Goal: Navigation & Orientation: Find specific page/section

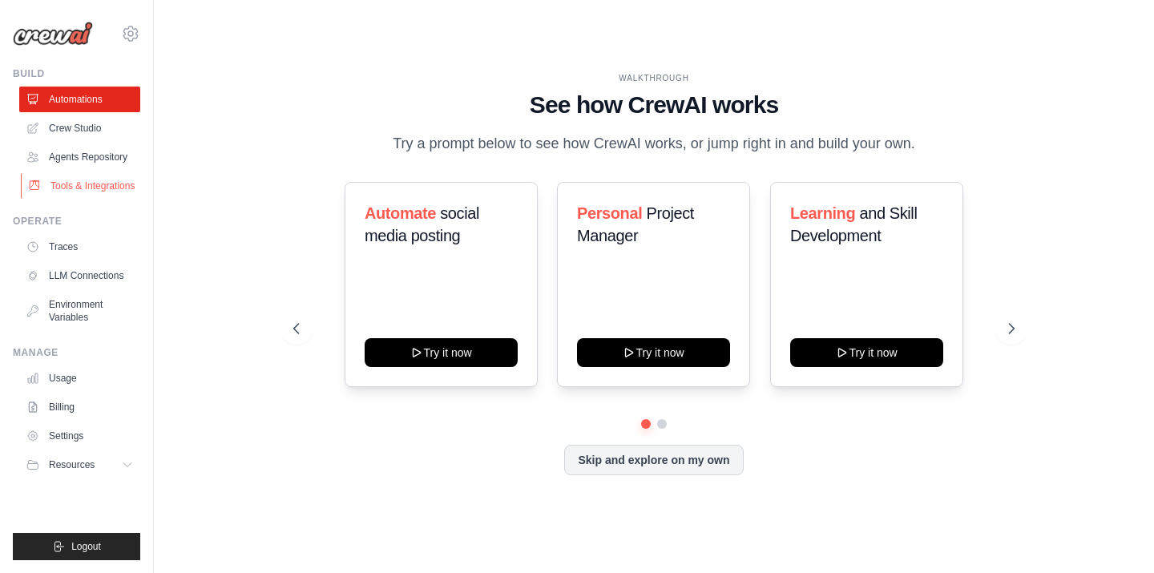
click at [84, 196] on link "Tools & Integrations" at bounding box center [81, 186] width 121 height 26
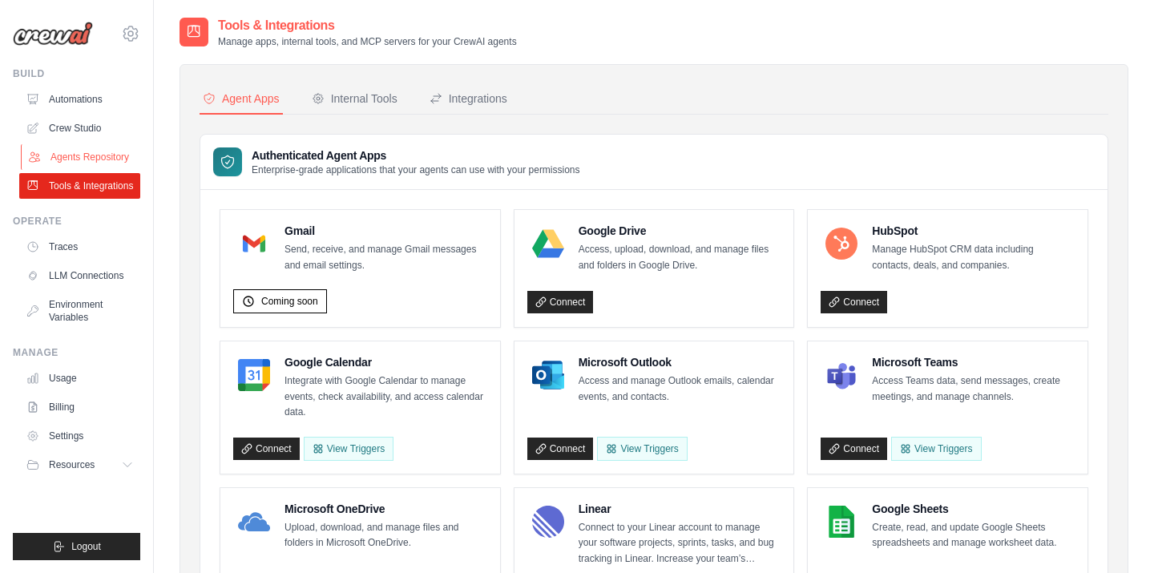
click at [120, 152] on link "Agents Repository" at bounding box center [81, 157] width 121 height 26
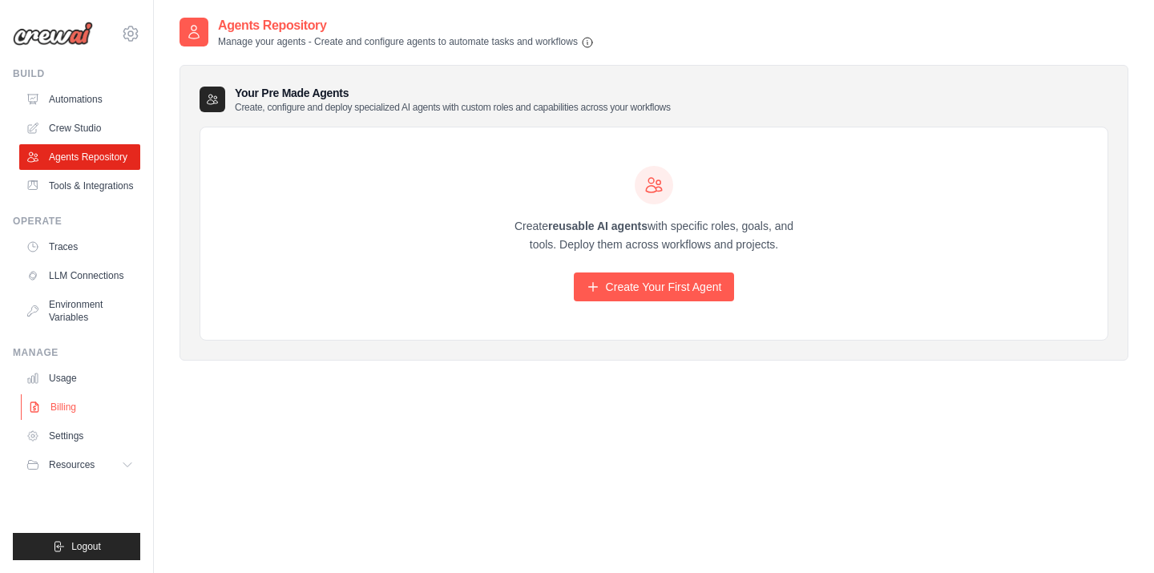
click at [66, 412] on link "Billing" at bounding box center [81, 407] width 121 height 26
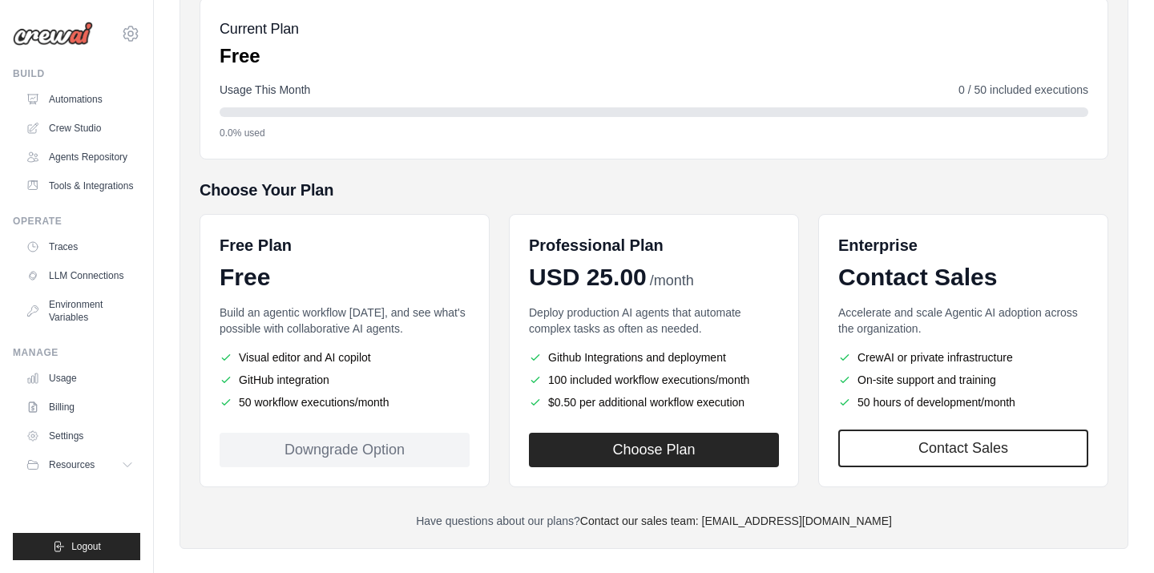
scroll to position [205, 0]
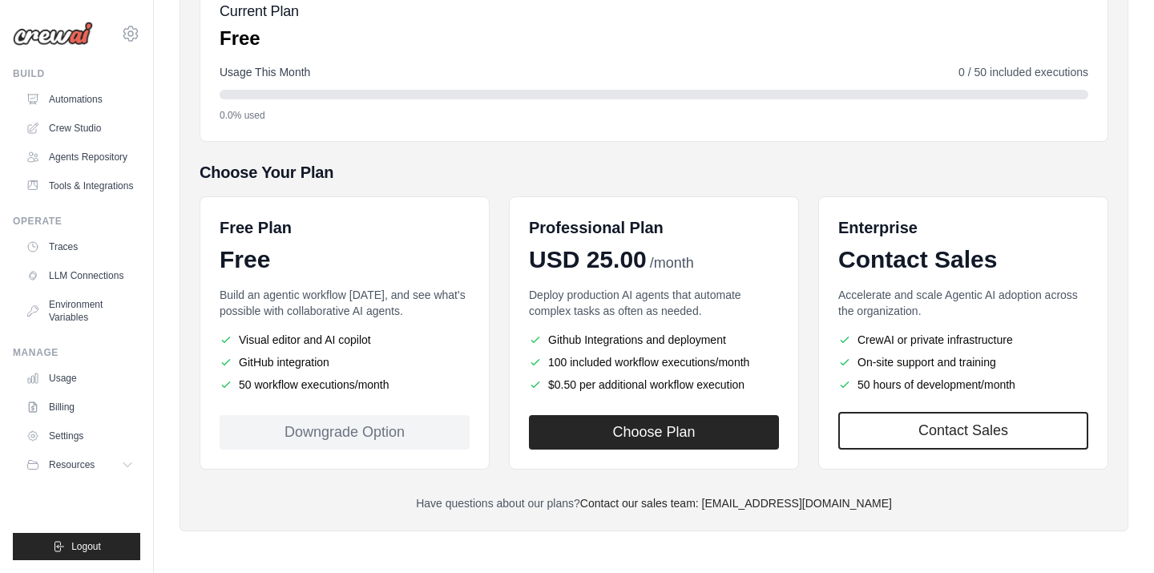
drag, startPoint x: 269, startPoint y: 336, endPoint x: 381, endPoint y: 334, distance: 112.3
click at [381, 334] on li "Visual editor and AI copilot" at bounding box center [345, 340] width 250 height 16
drag, startPoint x: 257, startPoint y: 361, endPoint x: 297, endPoint y: 361, distance: 40.1
click at [289, 361] on li "GitHub integration" at bounding box center [345, 362] width 250 height 16
click at [278, 382] on li "50 workflow executions/month" at bounding box center [345, 385] width 250 height 16
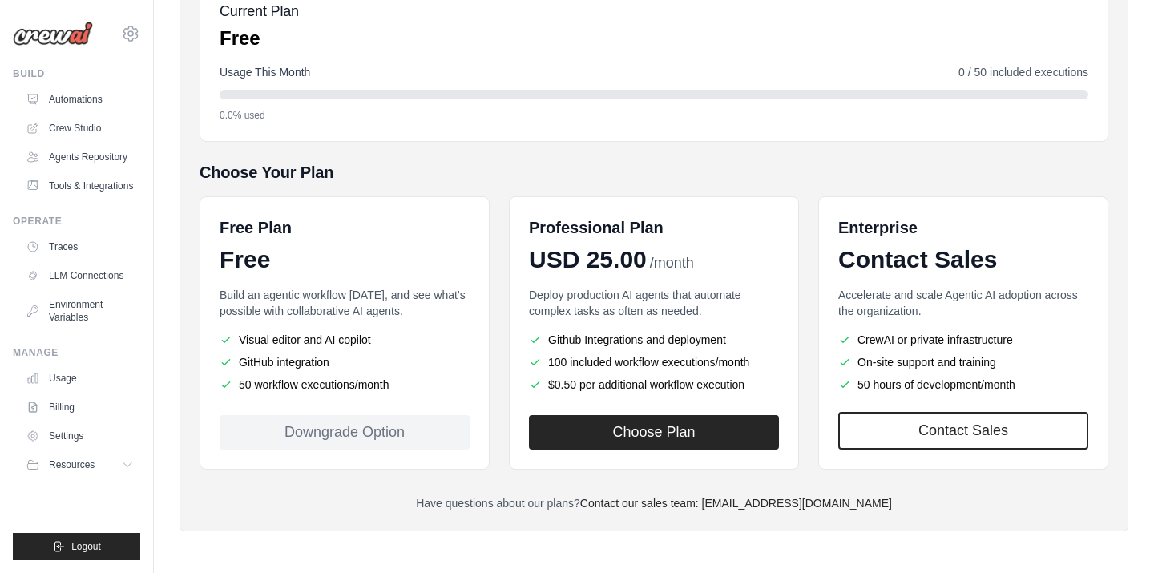
drag, startPoint x: 254, startPoint y: 385, endPoint x: 370, endPoint y: 386, distance: 115.5
click at [370, 386] on li "50 workflow executions/month" at bounding box center [345, 385] width 250 height 16
click at [384, 386] on li "50 workflow executions/month" at bounding box center [345, 385] width 250 height 16
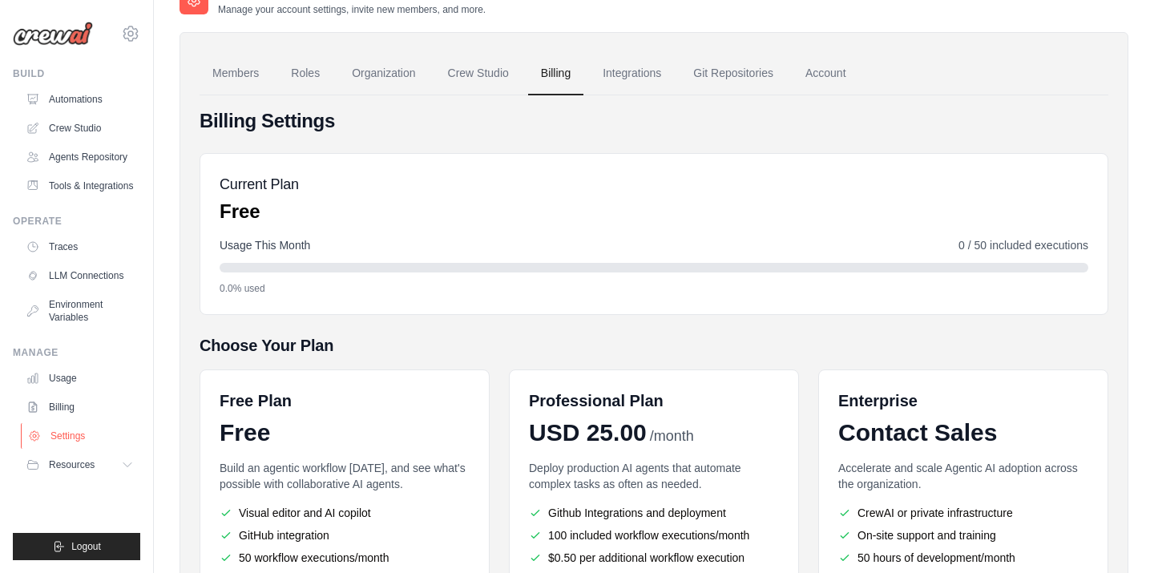
scroll to position [0, 0]
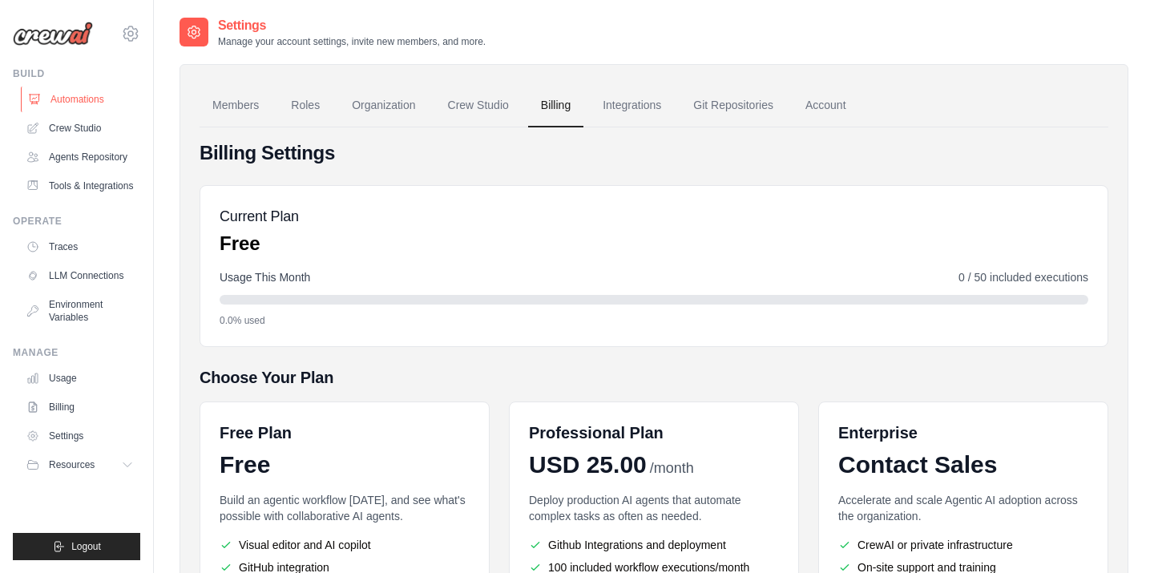
click at [83, 91] on link "Automations" at bounding box center [81, 100] width 121 height 26
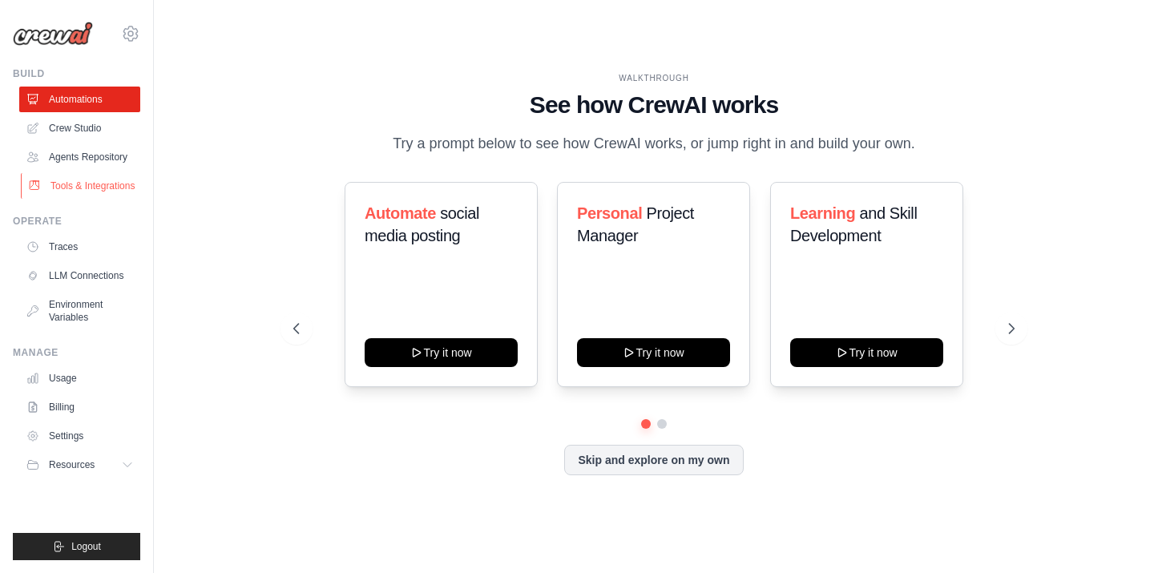
click at [89, 191] on link "Tools & Integrations" at bounding box center [81, 186] width 121 height 26
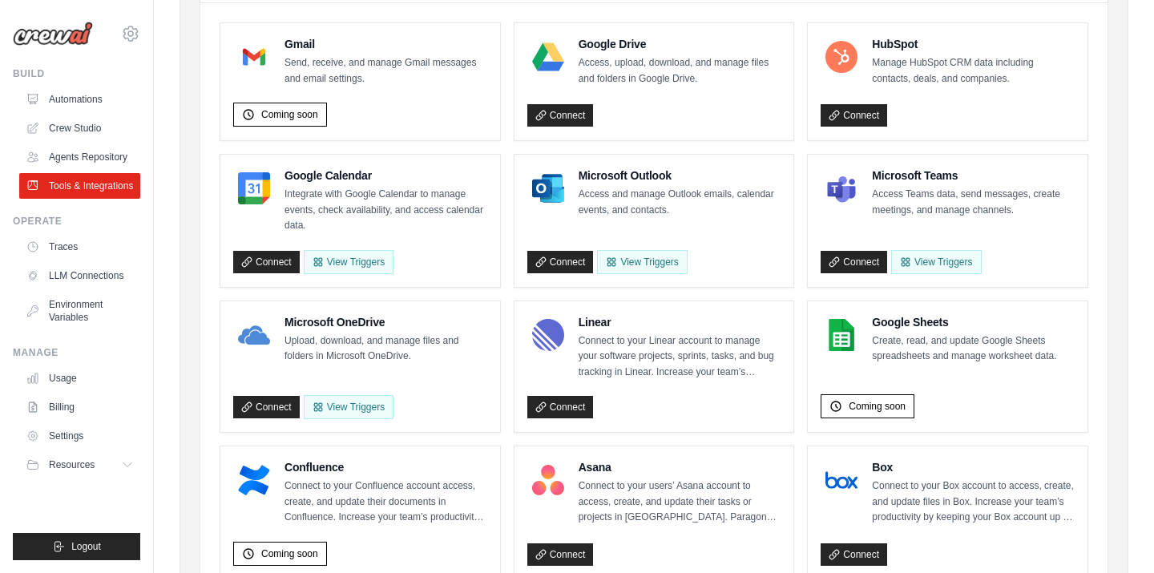
scroll to position [206, 0]
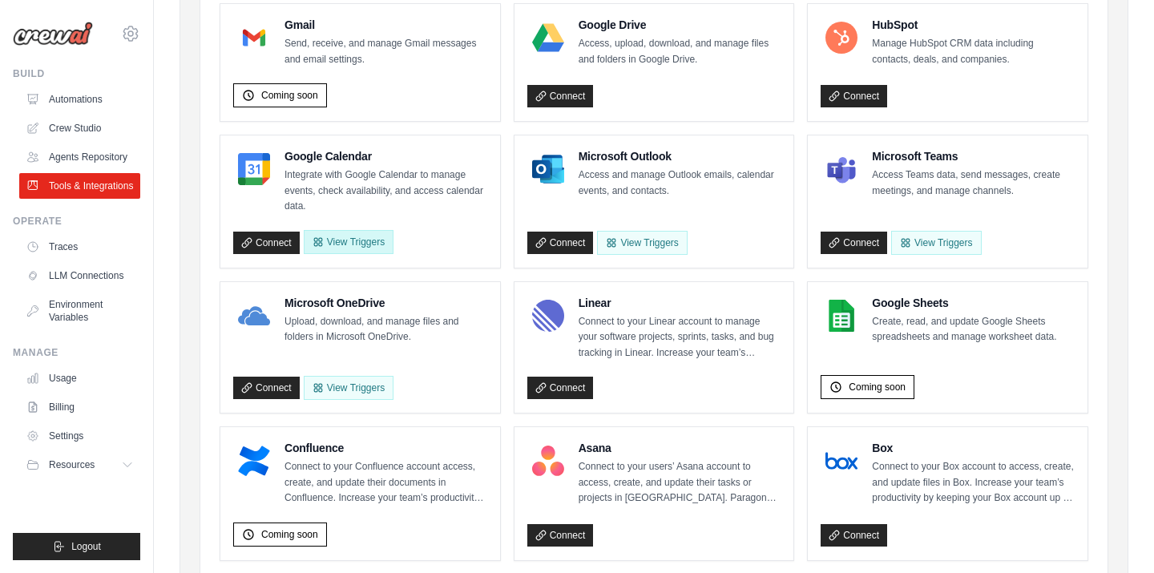
click at [372, 246] on button "View Triggers" at bounding box center [349, 242] width 90 height 24
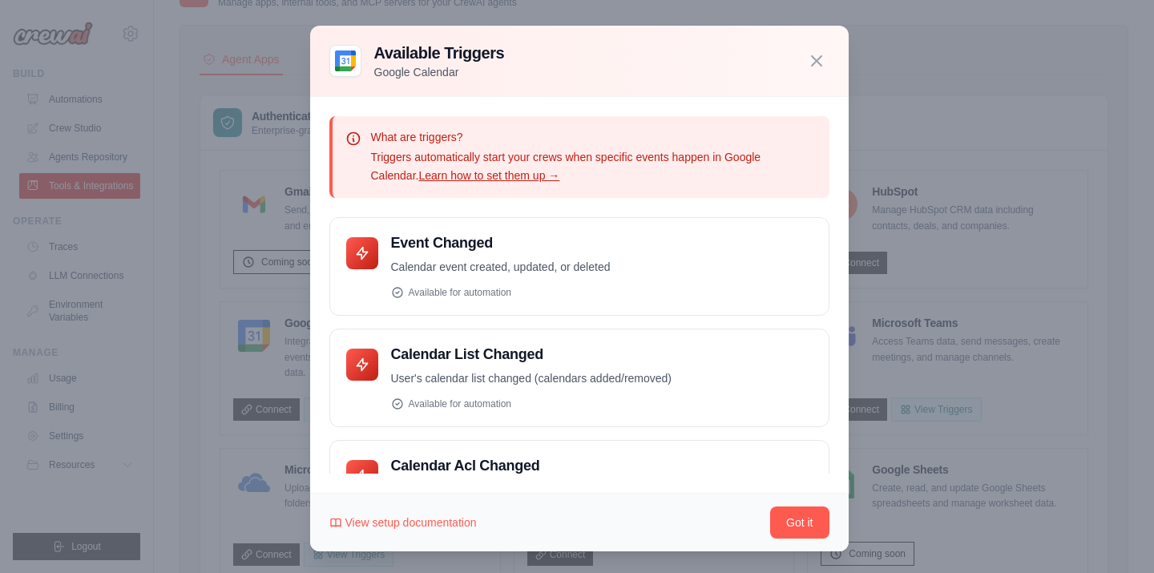
scroll to position [0, 0]
